Goal: Navigation & Orientation: Find specific page/section

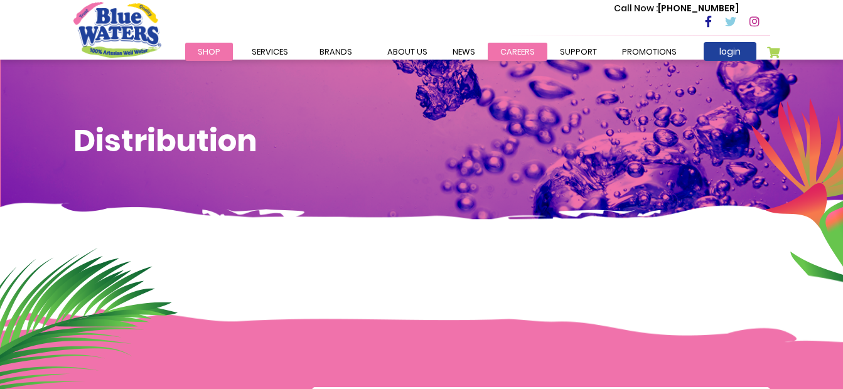
click at [517, 52] on link "careers" at bounding box center [518, 52] width 60 height 18
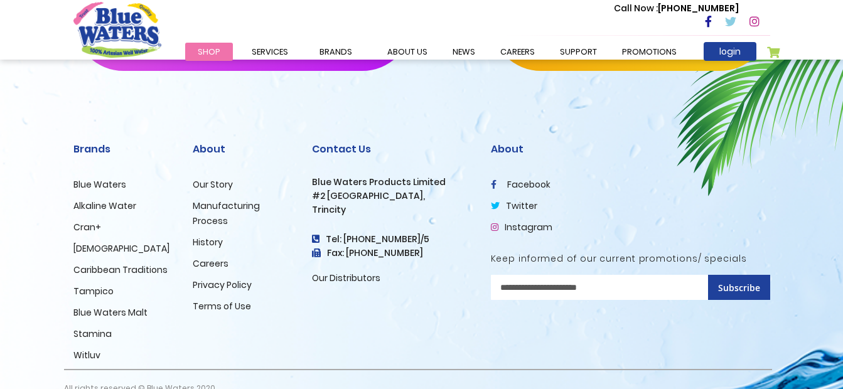
scroll to position [1350, 0]
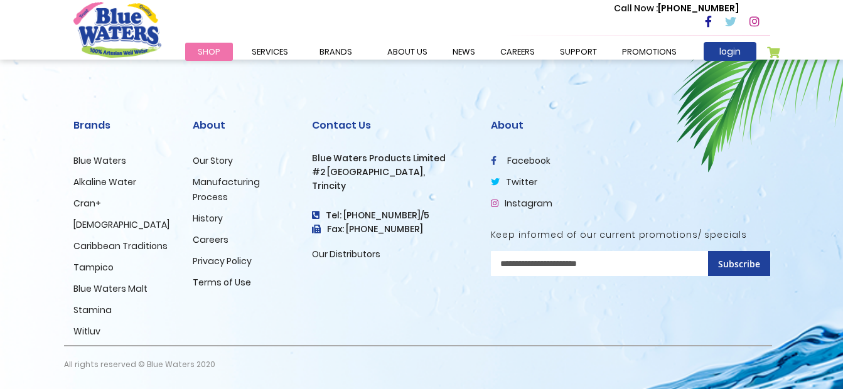
click at [361, 255] on link "Our Distributors" at bounding box center [346, 254] width 68 height 13
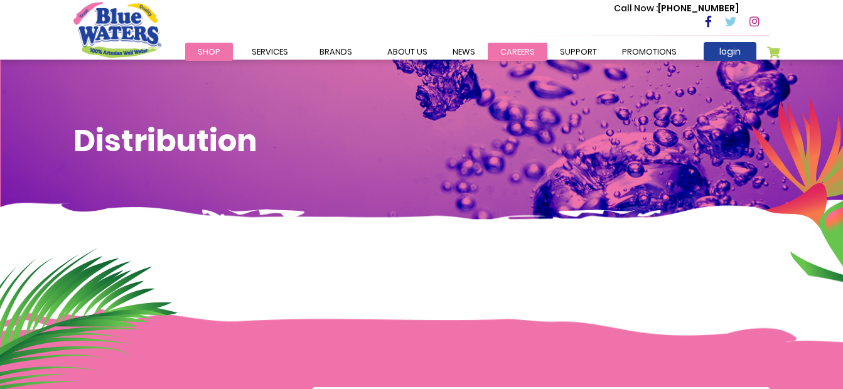
click at [516, 58] on link "careers" at bounding box center [518, 52] width 60 height 18
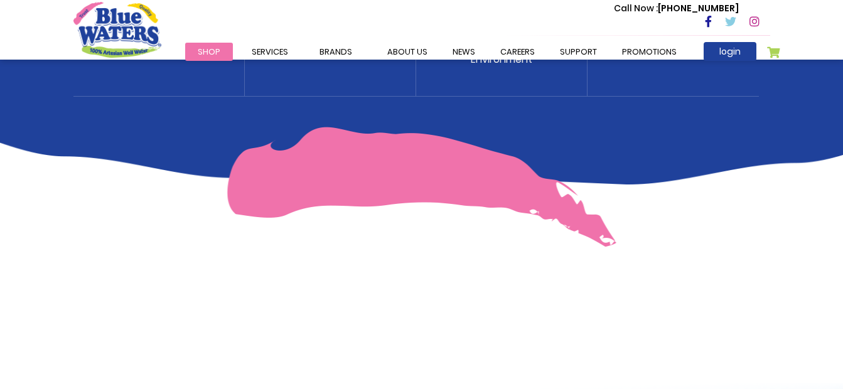
scroll to position [847, 0]
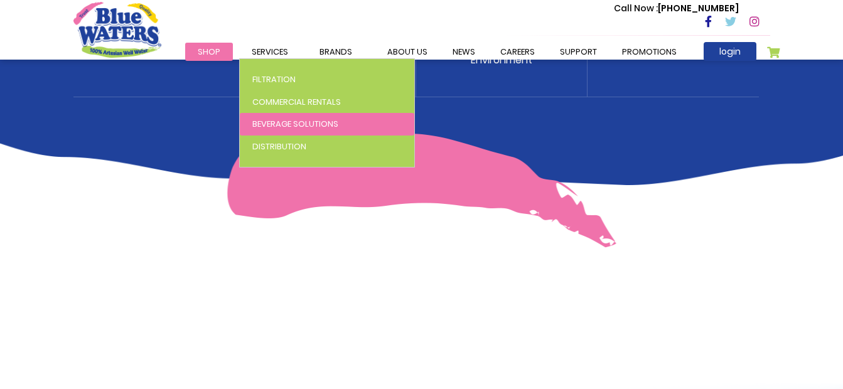
click at [258, 119] on span "Beverage Solutions" at bounding box center [295, 124] width 86 height 12
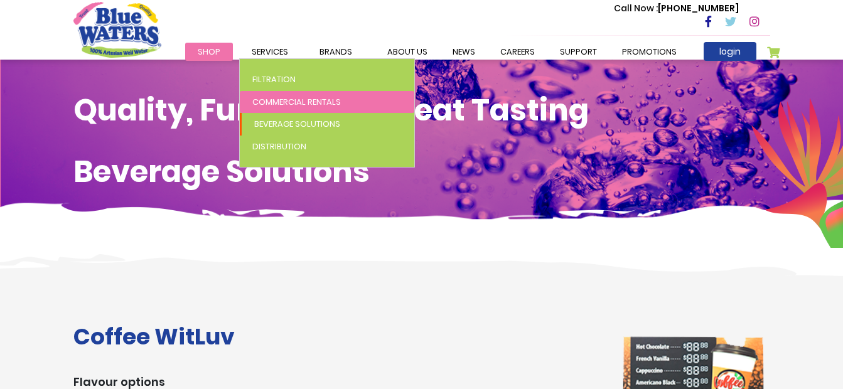
click at [265, 106] on span "Commercial Rentals" at bounding box center [296, 102] width 89 height 12
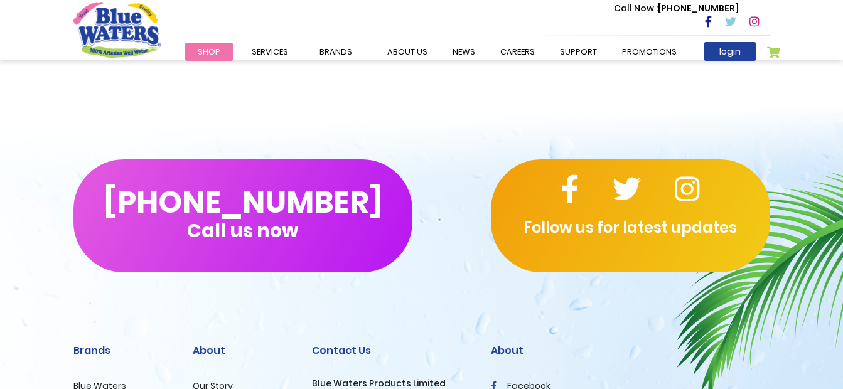
scroll to position [855, 0]
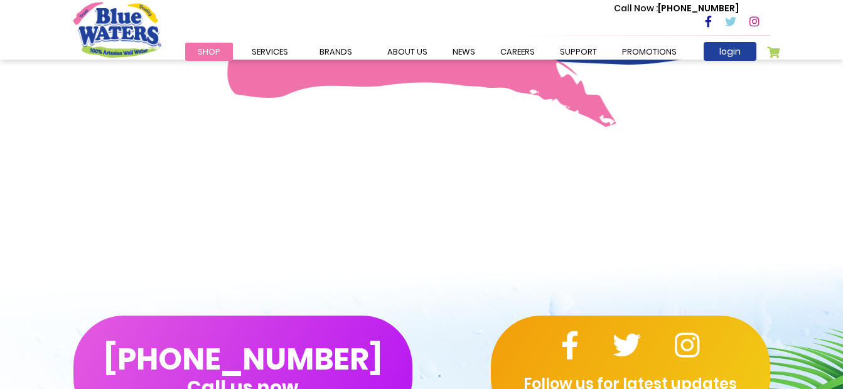
scroll to position [968, 0]
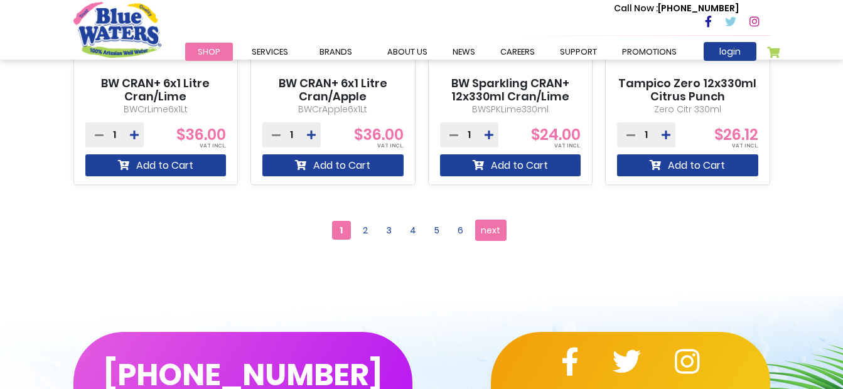
scroll to position [1256, 0]
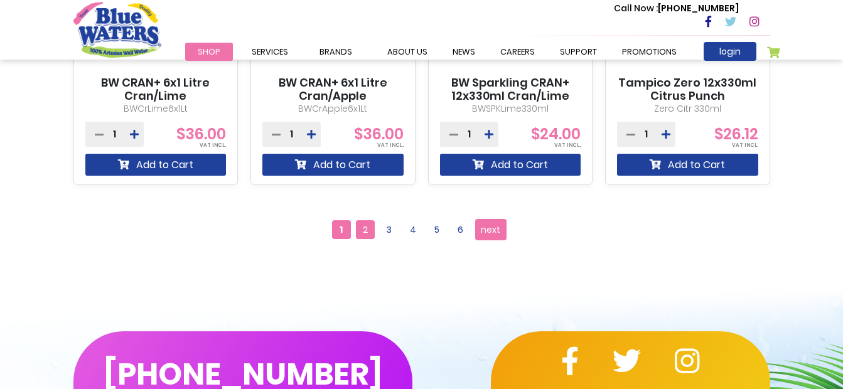
click at [362, 234] on span "2" at bounding box center [365, 229] width 19 height 19
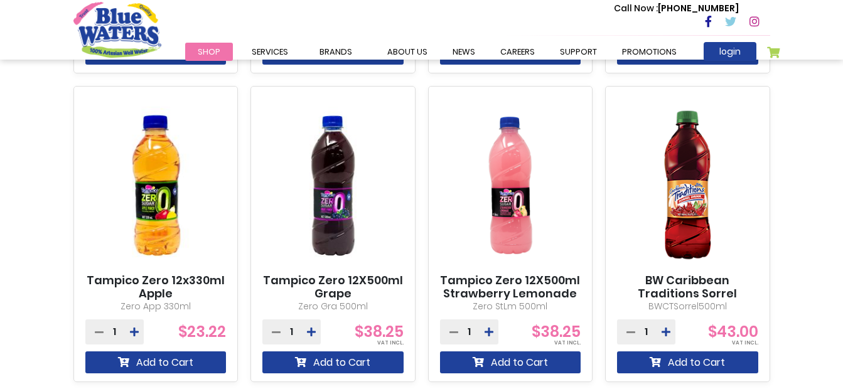
scroll to position [1193, 0]
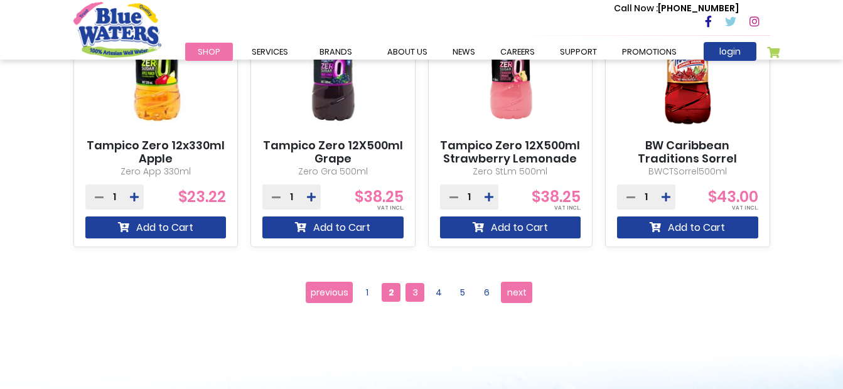
click at [417, 289] on span "3" at bounding box center [415, 292] width 19 height 19
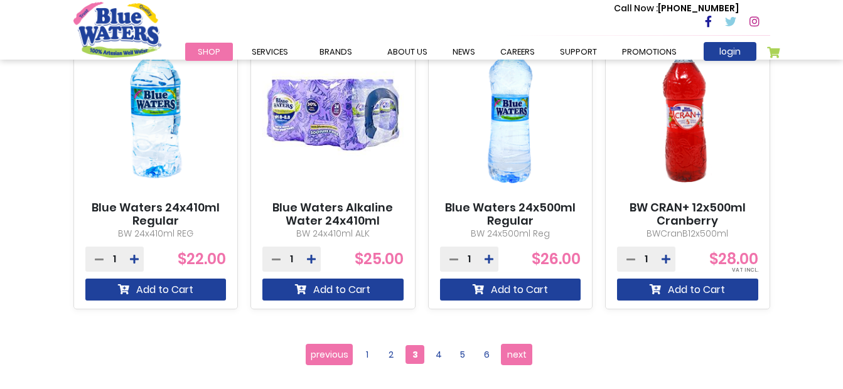
scroll to position [1130, 0]
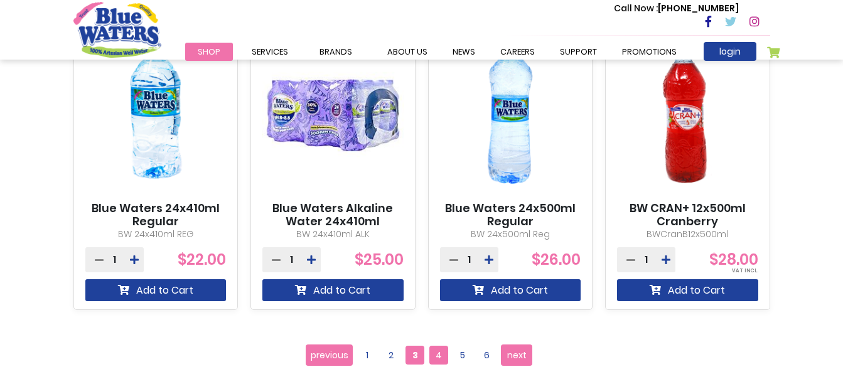
click at [445, 349] on span "4" at bounding box center [439, 355] width 19 height 19
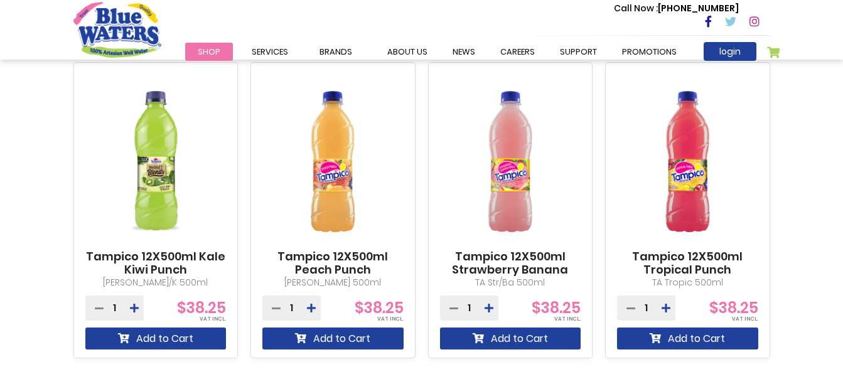
scroll to position [1256, 0]
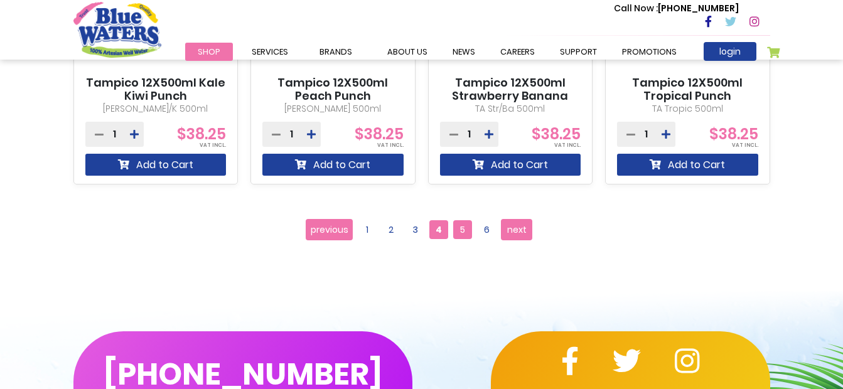
click at [462, 232] on span "5" at bounding box center [462, 229] width 19 height 19
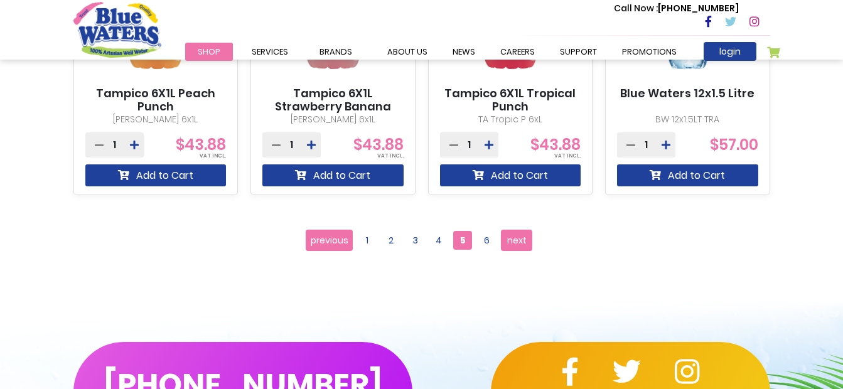
scroll to position [1193, 0]
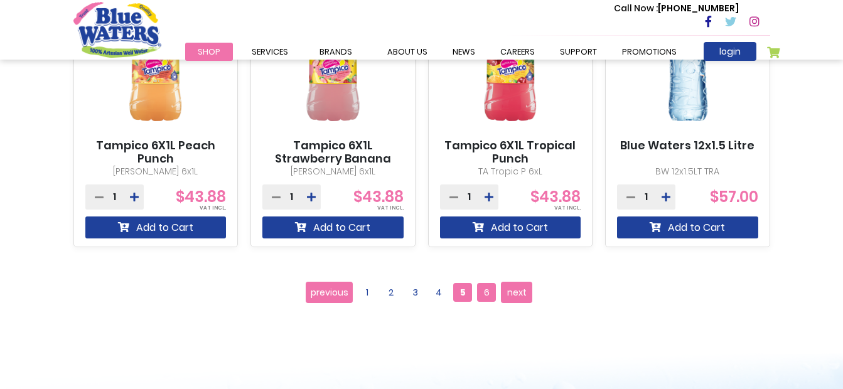
click at [485, 300] on span "6" at bounding box center [486, 292] width 19 height 19
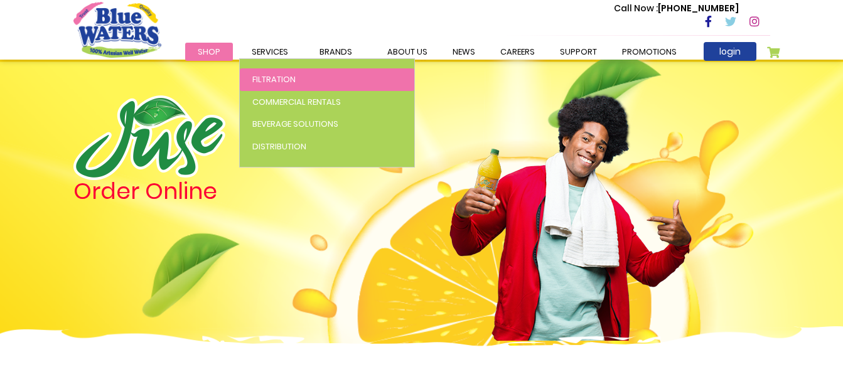
click at [270, 77] on span "Filtration" at bounding box center [273, 79] width 43 height 12
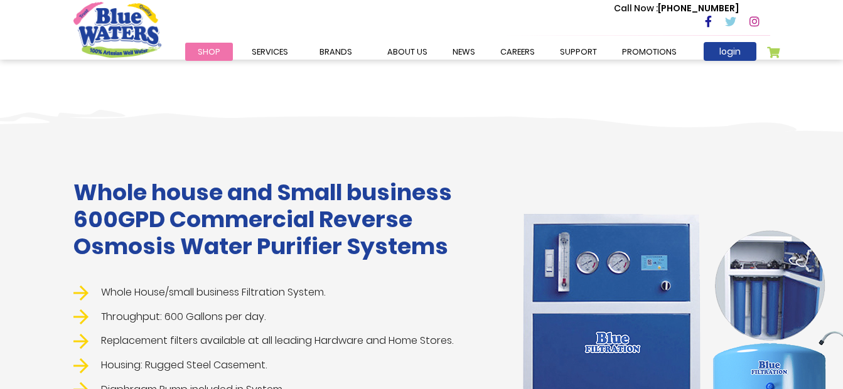
scroll to position [1068, 0]
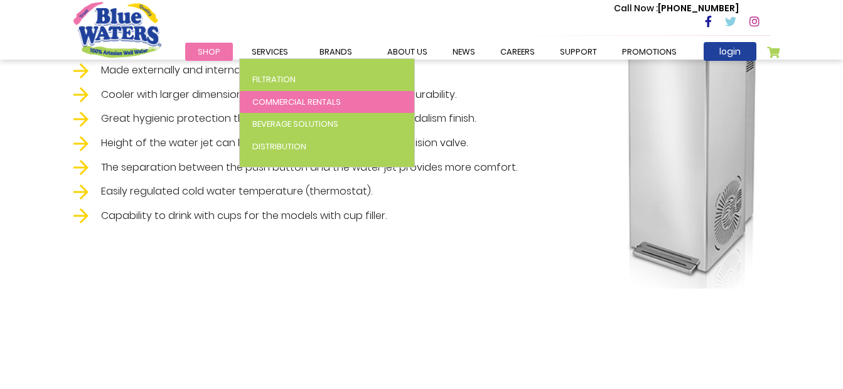
click at [268, 99] on span "Commercial Rentals" at bounding box center [296, 102] width 89 height 12
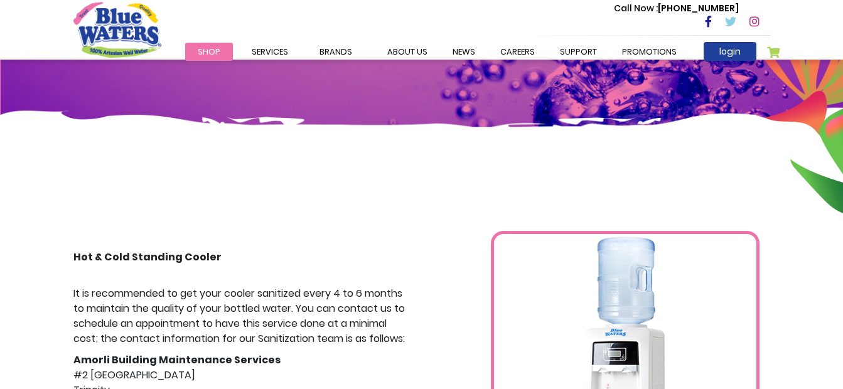
scroll to position [63, 0]
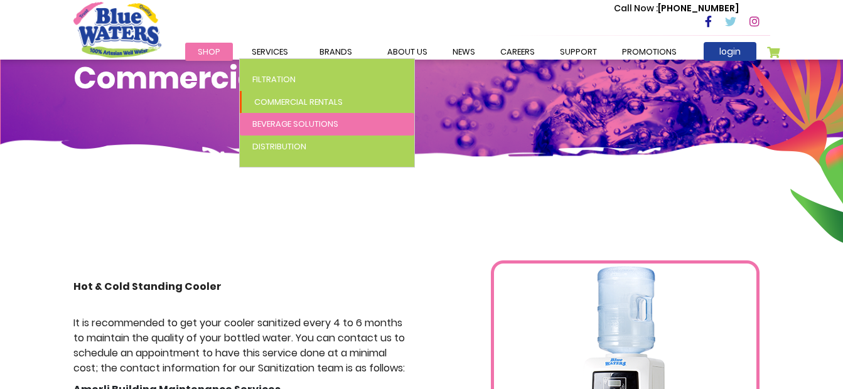
click at [256, 118] on span "Beverage Solutions" at bounding box center [295, 124] width 86 height 12
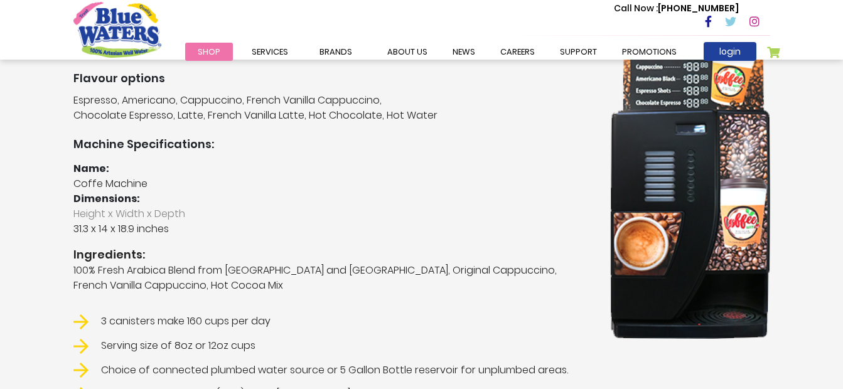
scroll to position [63, 0]
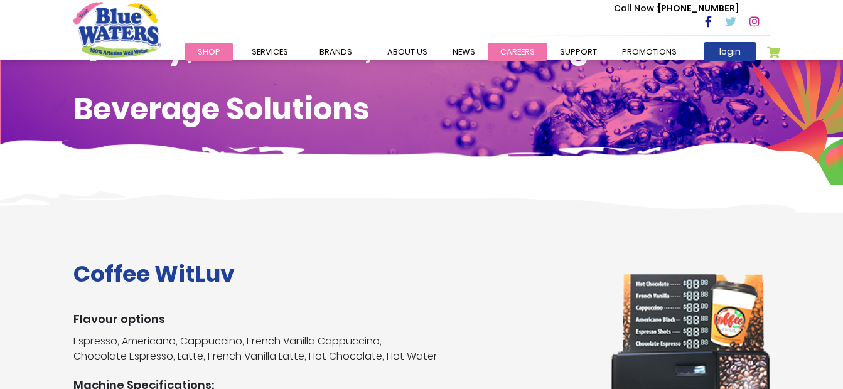
click at [525, 47] on link "careers" at bounding box center [518, 52] width 60 height 18
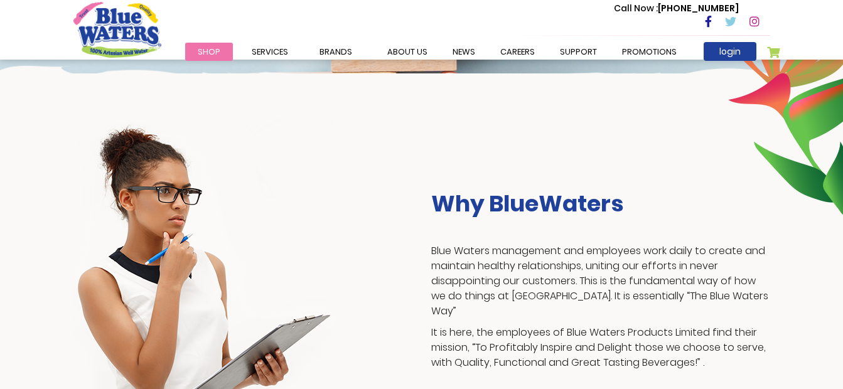
scroll to position [156, 0]
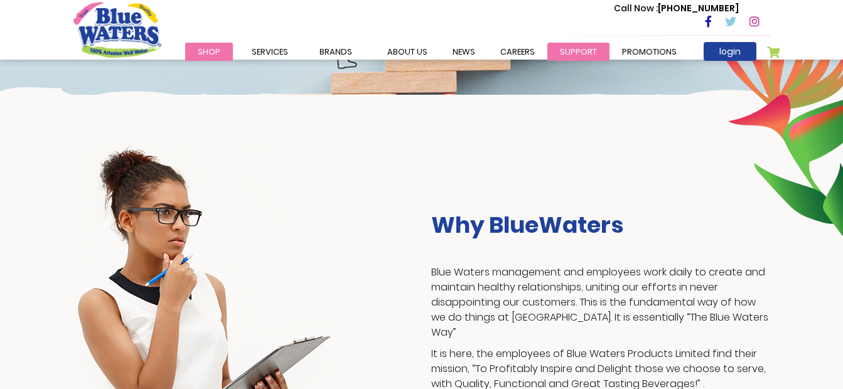
click at [555, 50] on link "support" at bounding box center [579, 52] width 62 height 18
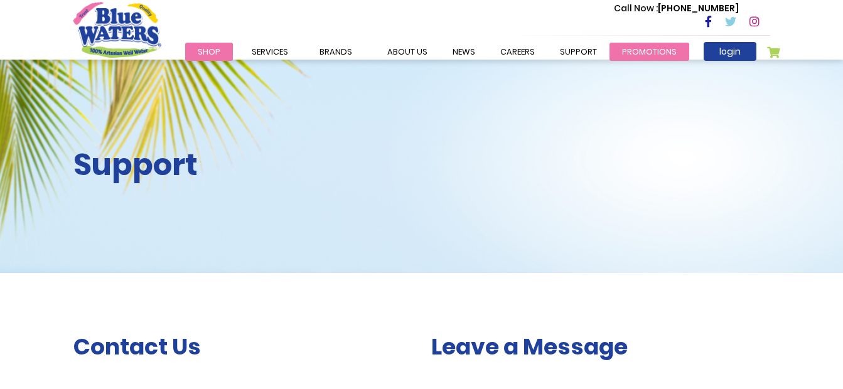
click at [643, 58] on link "Promotions" at bounding box center [650, 52] width 80 height 18
